Goal: Book appointment/travel/reservation

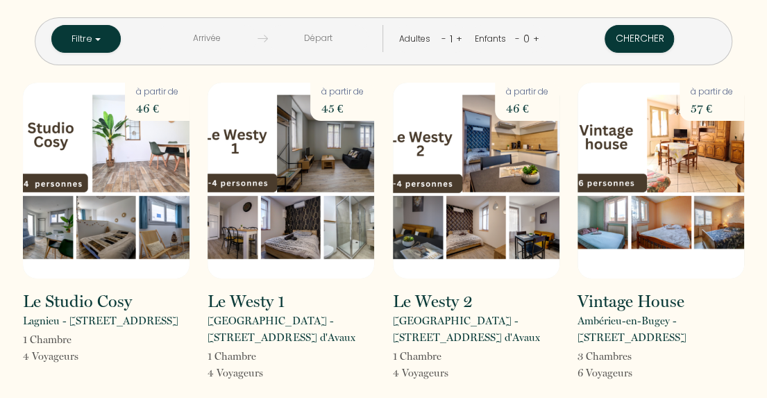
scroll to position [69, 0]
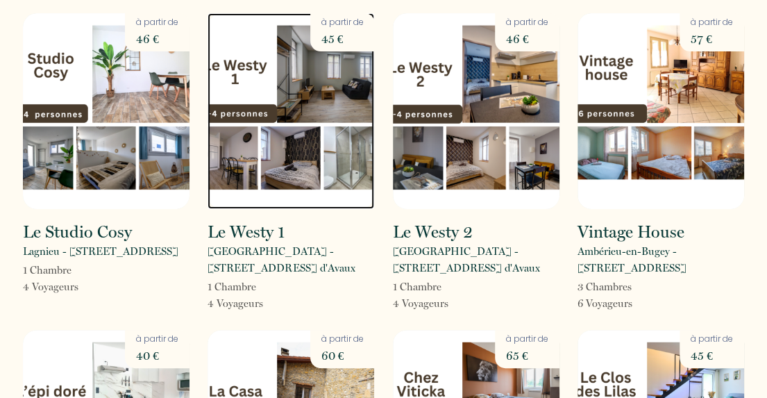
click at [235, 70] on img at bounding box center [291, 111] width 167 height 196
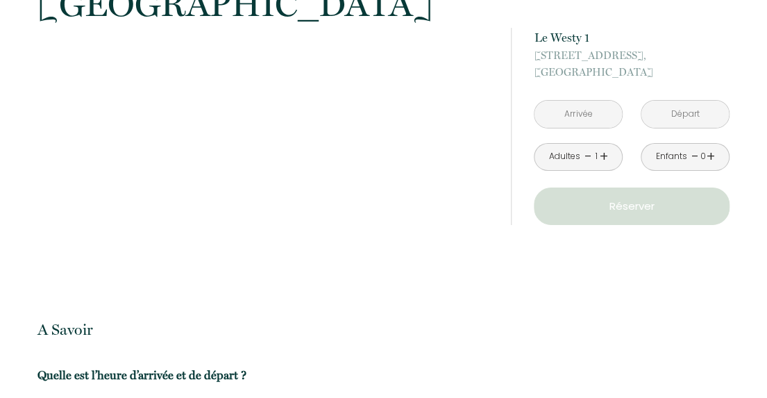
scroll to position [2089, 0]
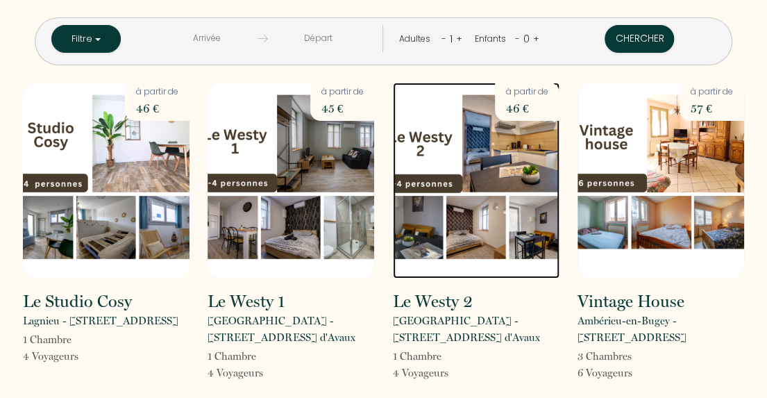
click at [428, 153] on img at bounding box center [476, 181] width 167 height 196
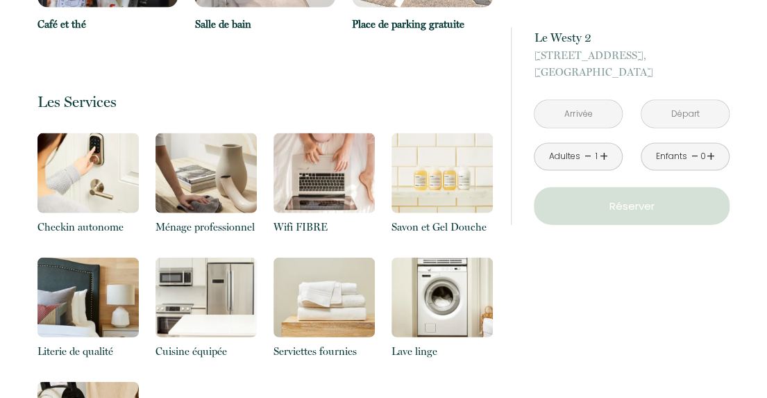
scroll to position [1042, 0]
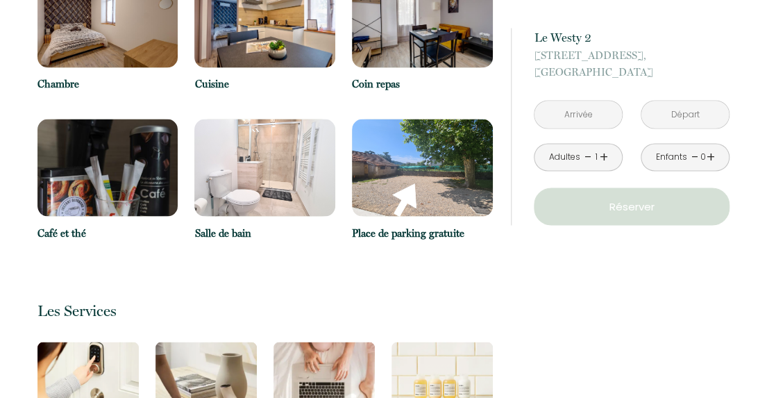
click at [381, 166] on img at bounding box center [422, 167] width 141 height 97
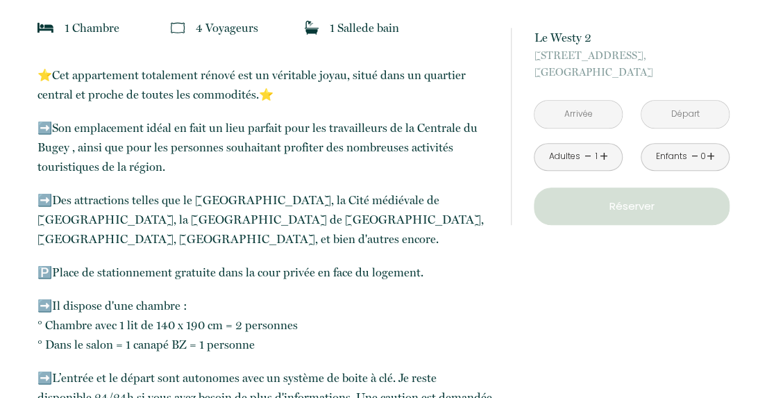
scroll to position [139, 0]
